Goal: Information Seeking & Learning: Learn about a topic

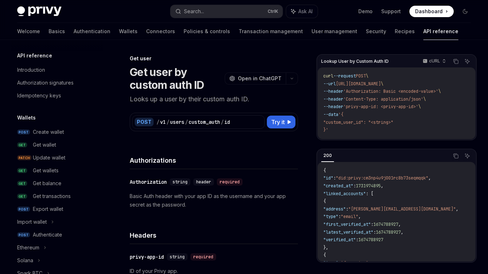
scroll to position [538, 0]
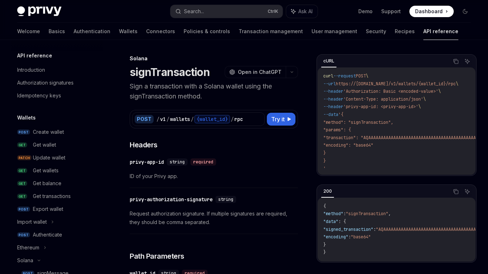
scroll to position [129, 0]
